Goal: Information Seeking & Learning: Understand process/instructions

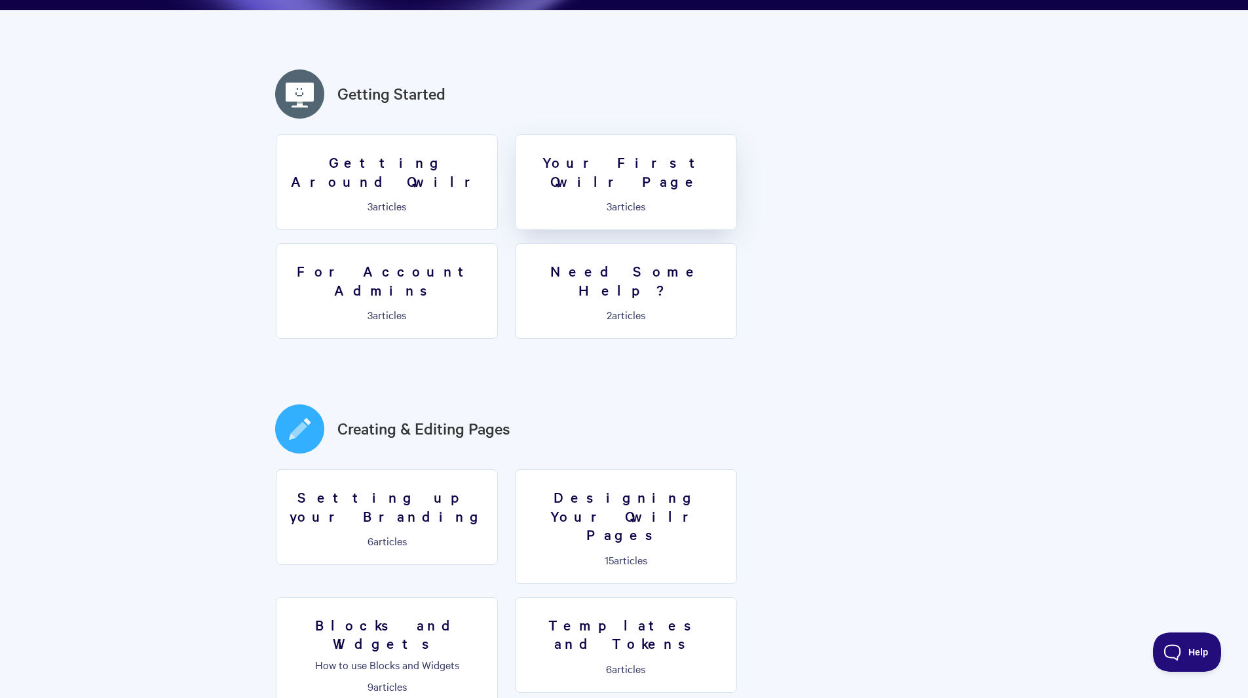
click at [582, 199] on link "Your First Qwilr Page 3 articles" at bounding box center [626, 182] width 222 height 96
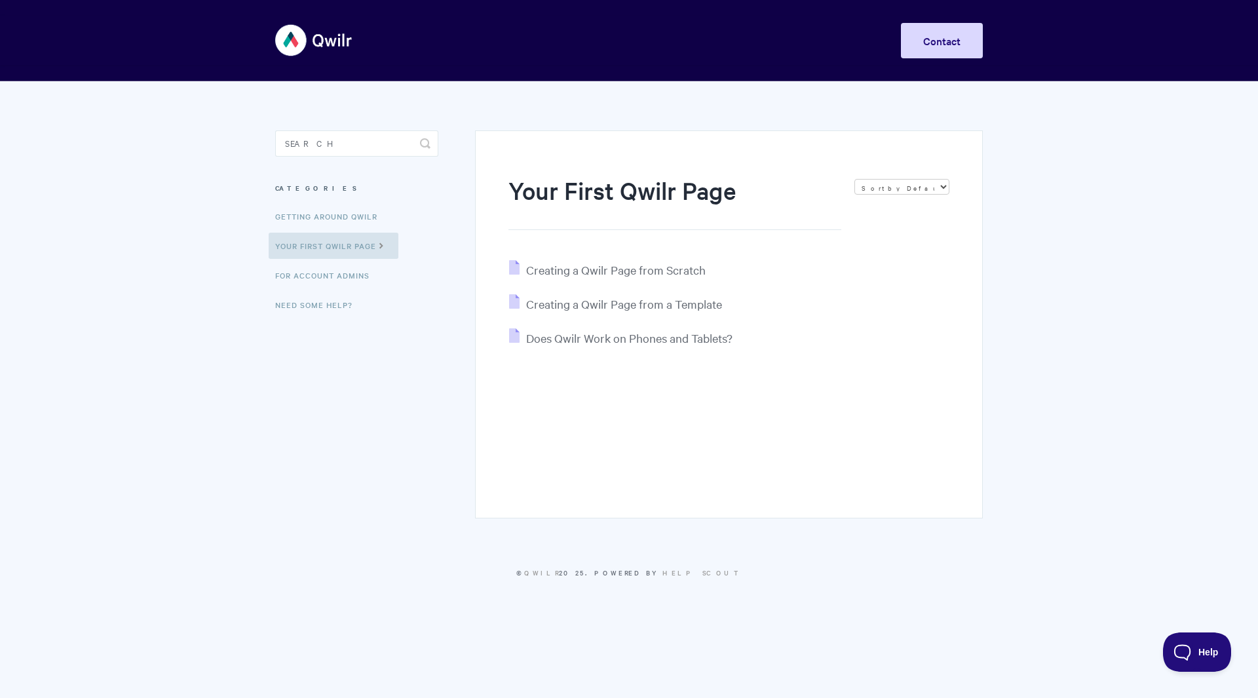
click at [572, 282] on ul "Creating a Qwilr Page from Scratch Creating a Qwilr Page from a Template Does Q…" at bounding box center [728, 304] width 441 height 88
click at [563, 271] on span "Creating a Qwilr Page from Scratch" at bounding box center [615, 269] width 179 height 15
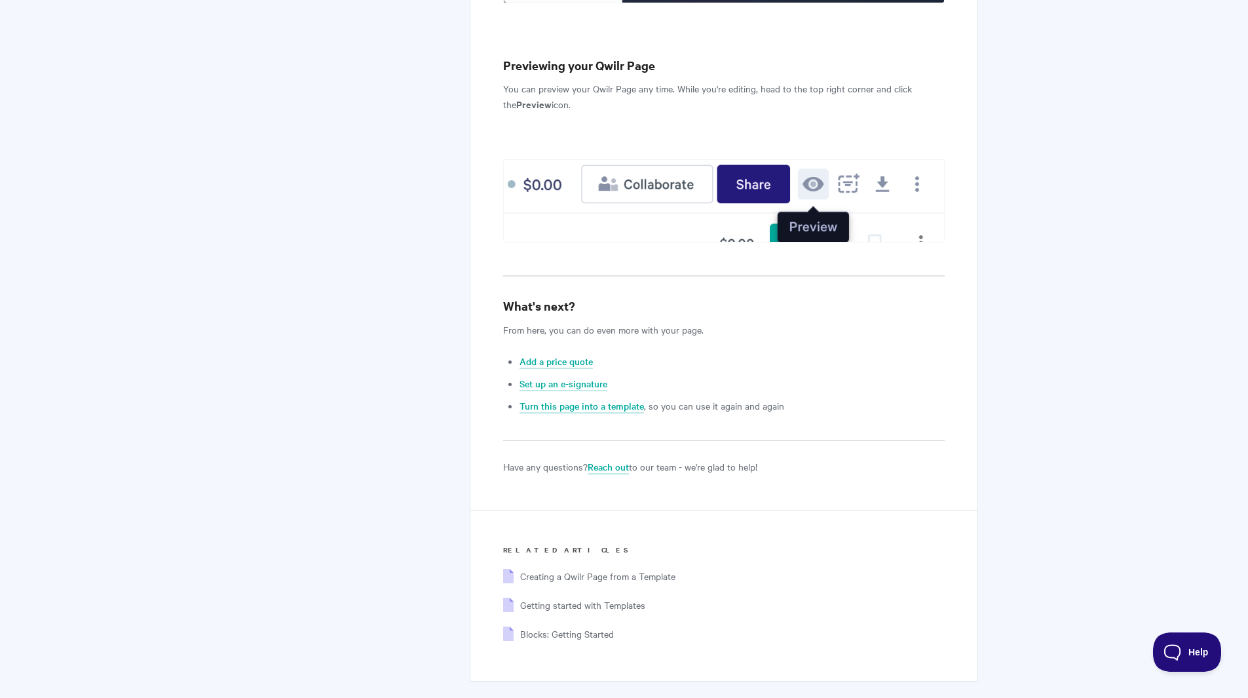
scroll to position [5088, 0]
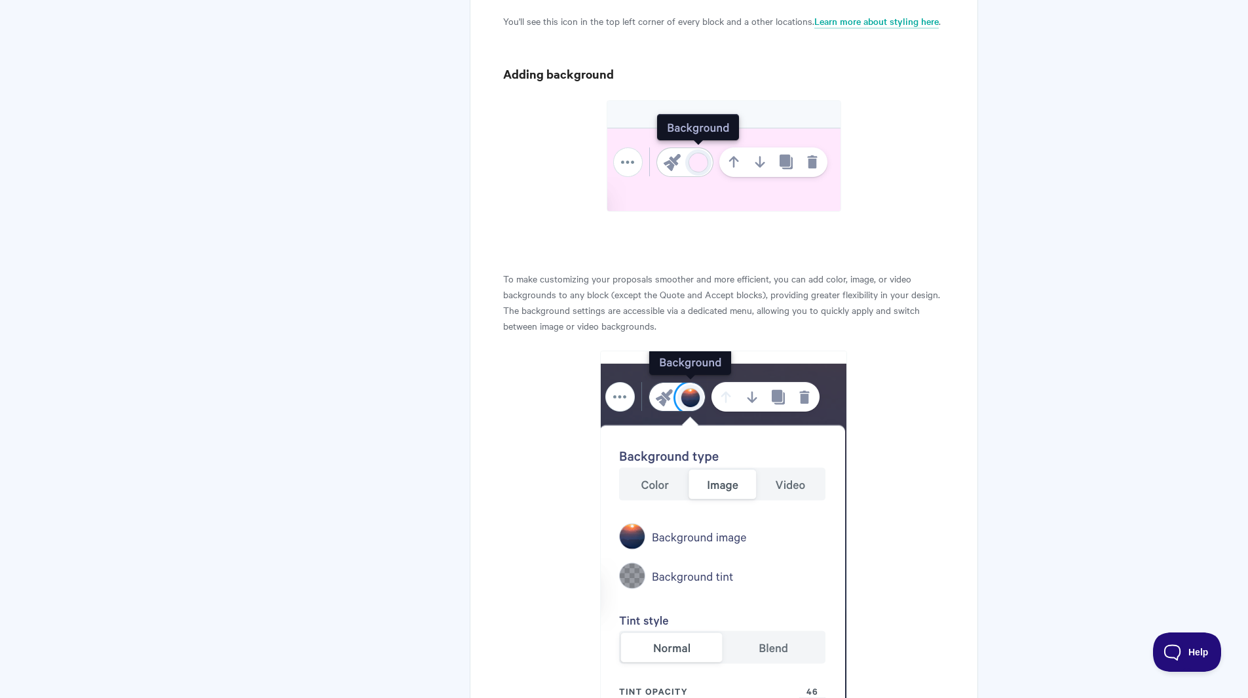
scroll to position [3467, 0]
